Goal: Transaction & Acquisition: Book appointment/travel/reservation

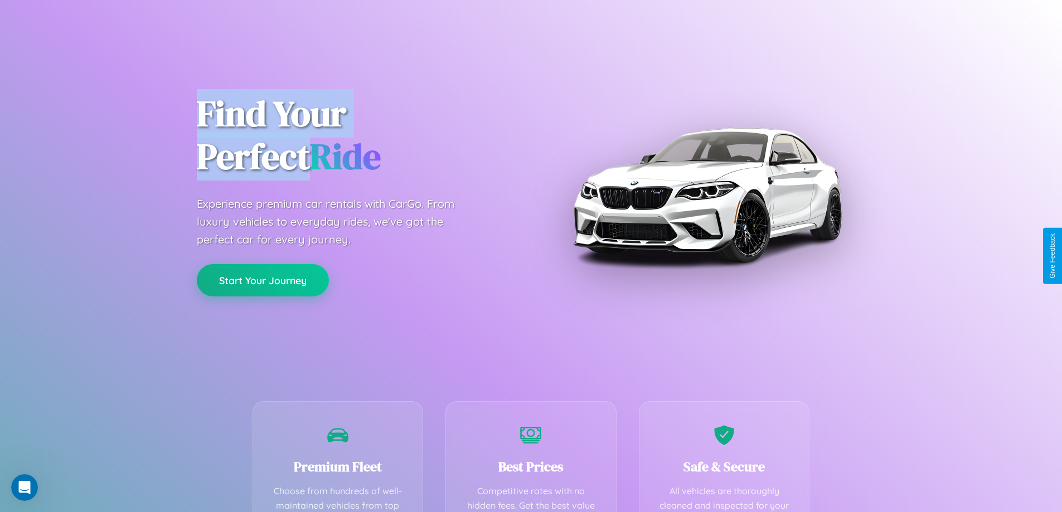
click at [263, 280] on button "Start Your Journey" at bounding box center [263, 280] width 132 height 32
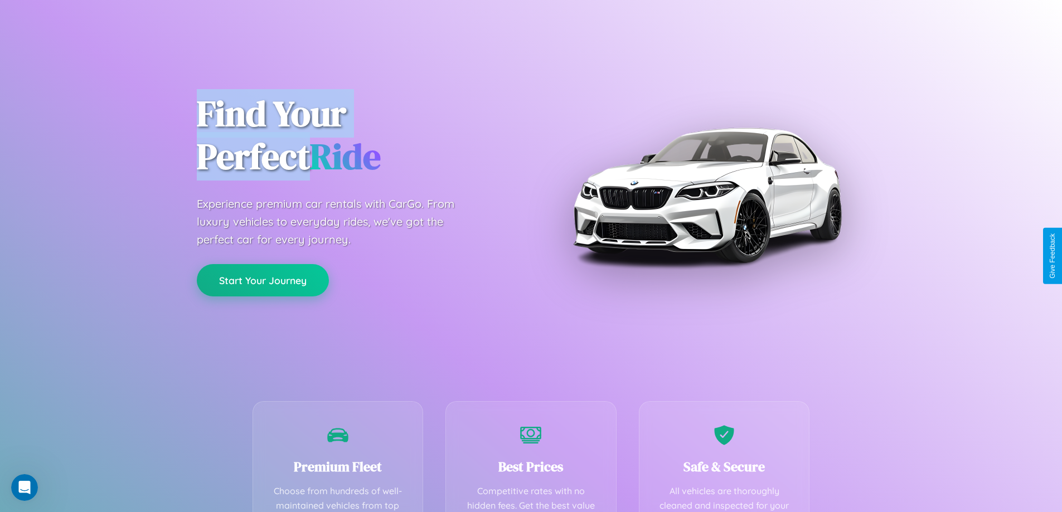
click at [263, 280] on button "Start Your Journey" at bounding box center [263, 280] width 132 height 32
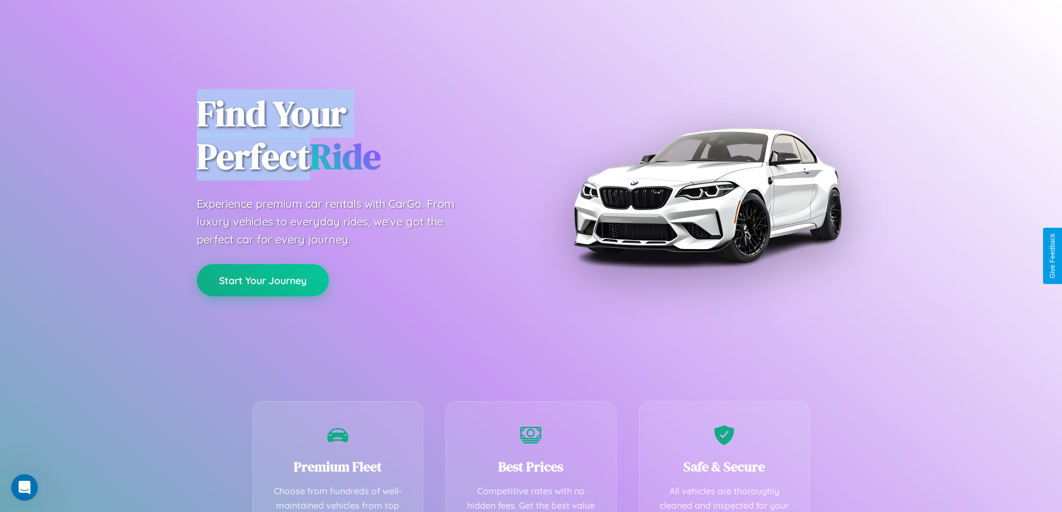
click at [263, 280] on button "Start Your Journey" at bounding box center [263, 280] width 132 height 32
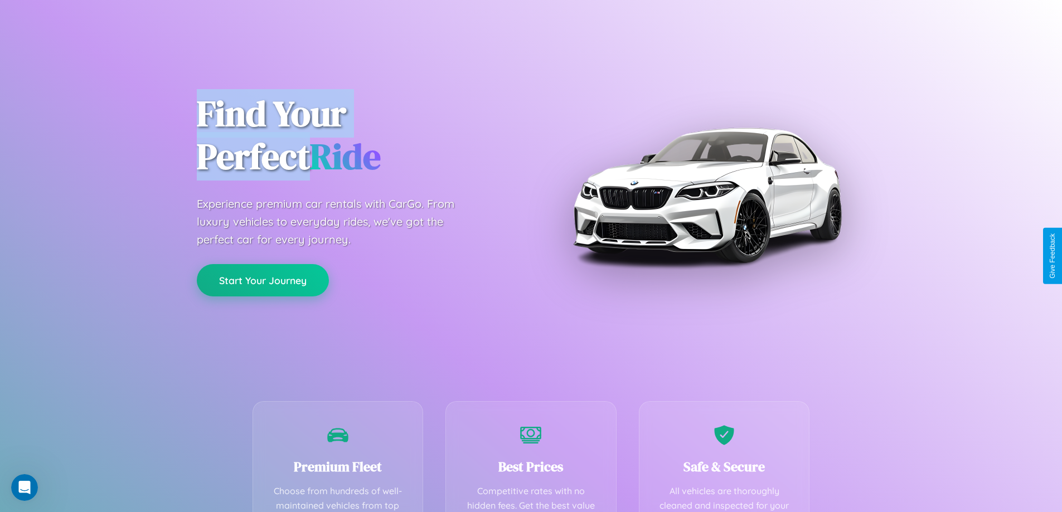
click at [263, 280] on button "Start Your Journey" at bounding box center [263, 280] width 132 height 32
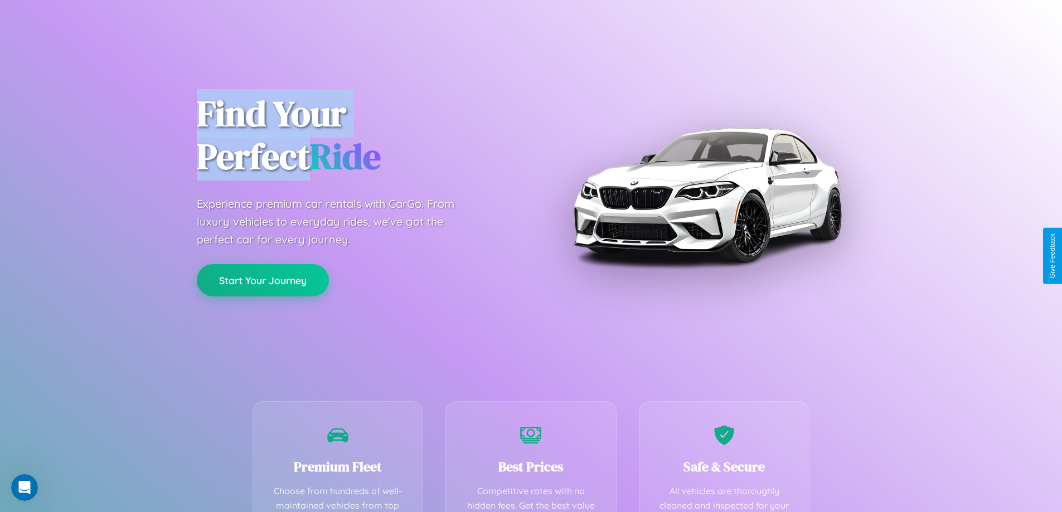
click at [263, 280] on button "Start Your Journey" at bounding box center [263, 280] width 132 height 32
